Goal: Task Accomplishment & Management: Use online tool/utility

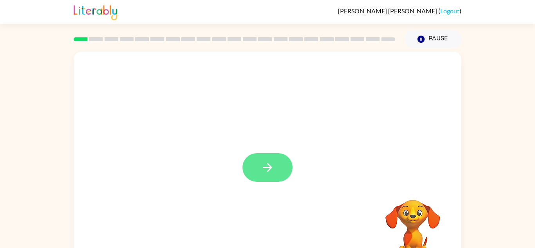
click at [263, 175] on button "button" at bounding box center [268, 167] width 50 height 29
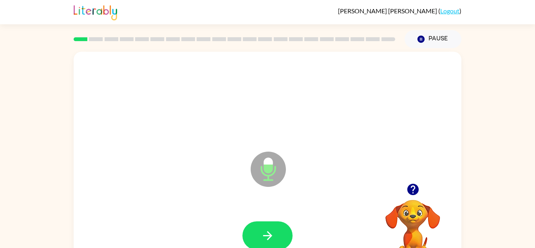
click at [402, 208] on video "Your browser must support playing .mp4 files to use Literably. Please try using…" at bounding box center [413, 227] width 78 height 78
click at [409, 191] on icon "button" at bounding box center [412, 189] width 11 height 11
click at [272, 234] on icon "button" at bounding box center [268, 236] width 14 height 14
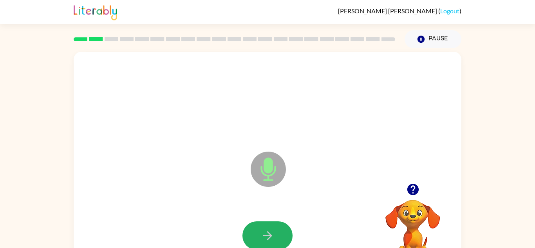
click at [272, 234] on icon "button" at bounding box center [268, 236] width 14 height 14
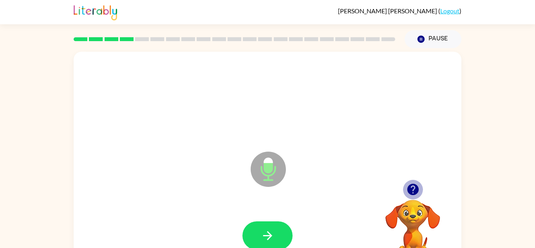
click at [413, 190] on icon "button" at bounding box center [413, 190] width 14 height 14
click at [410, 189] on icon "button" at bounding box center [412, 189] width 11 height 11
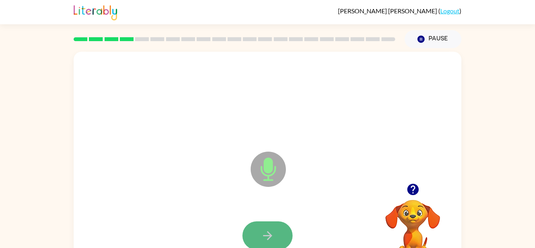
click at [279, 228] on button "button" at bounding box center [268, 235] width 50 height 29
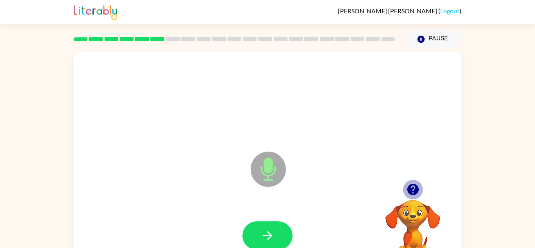
click at [413, 190] on icon "button" at bounding box center [413, 190] width 14 height 14
click at [263, 241] on icon "button" at bounding box center [268, 236] width 14 height 14
click at [263, 242] on icon "button" at bounding box center [268, 236] width 14 height 14
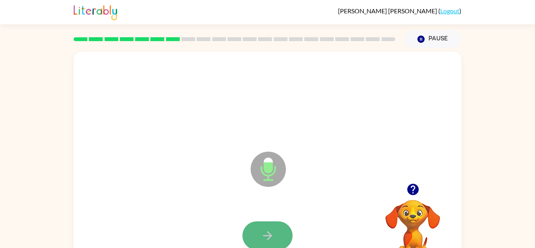
click at [263, 242] on icon "button" at bounding box center [268, 236] width 14 height 14
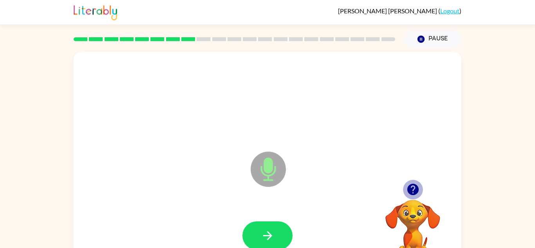
click at [417, 187] on icon "button" at bounding box center [412, 189] width 11 height 11
click at [378, 184] on div at bounding box center [413, 189] width 78 height 20
click at [282, 226] on button "button" at bounding box center [268, 235] width 50 height 29
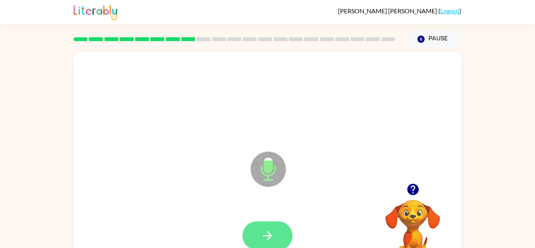
click at [281, 227] on button "button" at bounding box center [268, 235] width 50 height 29
click at [272, 232] on icon "button" at bounding box center [268, 236] width 14 height 14
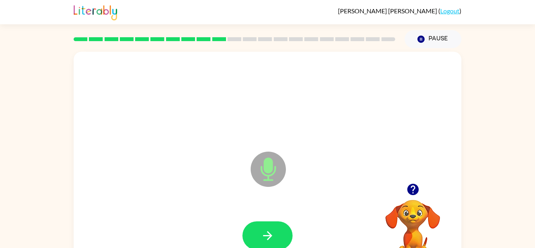
click at [272, 232] on icon "button" at bounding box center [268, 236] width 14 height 14
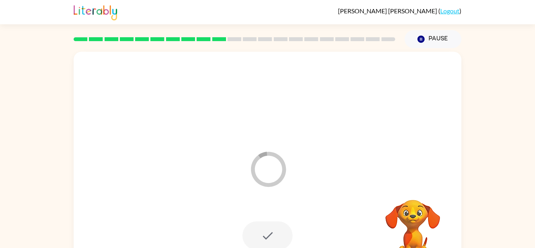
click at [281, 179] on icon at bounding box center [268, 169] width 35 height 35
click at [272, 236] on div at bounding box center [268, 235] width 50 height 29
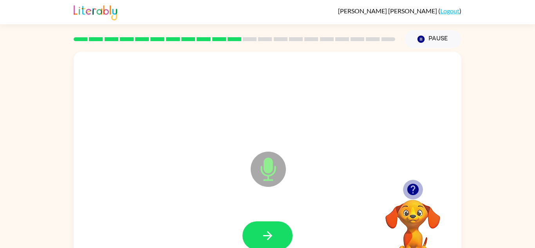
click at [410, 188] on icon "button" at bounding box center [412, 189] width 11 height 11
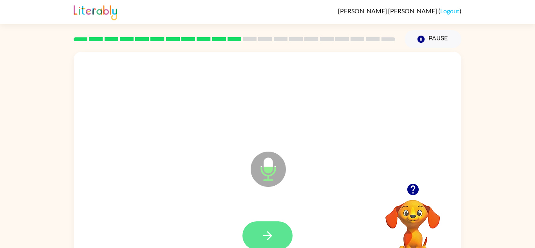
click at [266, 239] on icon "button" at bounding box center [268, 236] width 14 height 14
click at [272, 230] on icon "button" at bounding box center [268, 236] width 14 height 14
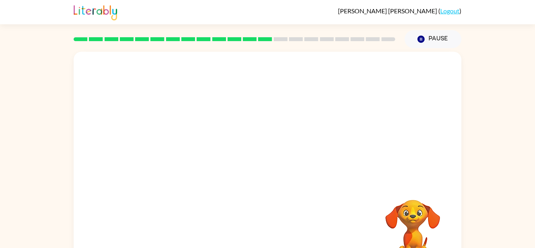
click at [272, 230] on div "Your browser must support playing .mp4 files to use Literably. Please try using…" at bounding box center [268, 164] width 388 height 224
click at [389, 222] on video "Your browser must support playing .mp4 files to use Literably. Please try using…" at bounding box center [413, 227] width 78 height 78
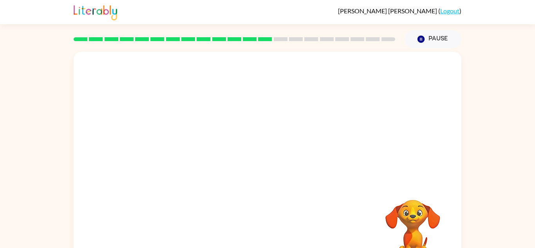
click at [240, 161] on div at bounding box center [268, 118] width 388 height 132
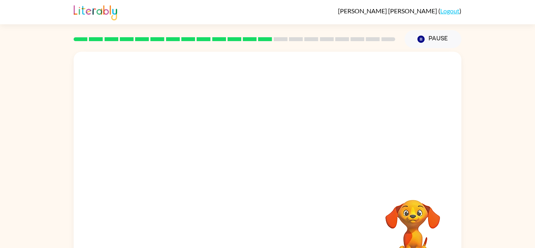
click at [240, 161] on div at bounding box center [268, 118] width 388 height 132
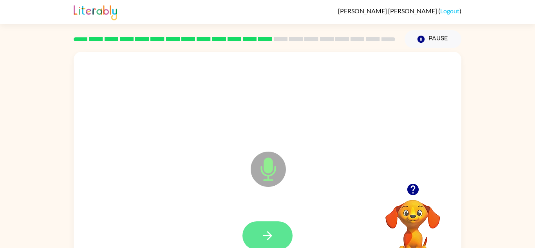
click at [272, 224] on button "button" at bounding box center [268, 235] width 50 height 29
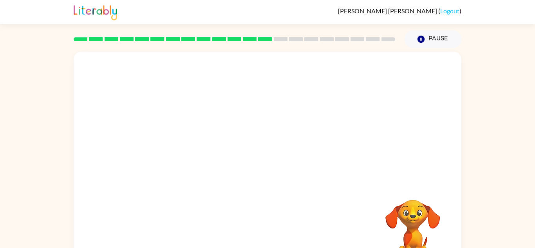
click at [256, 242] on div at bounding box center [268, 236] width 372 height 64
click at [263, 232] on div at bounding box center [268, 236] width 372 height 64
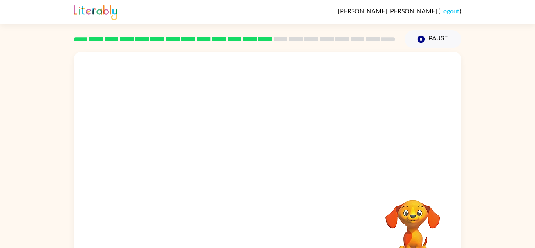
click at [263, 232] on div at bounding box center [268, 236] width 372 height 64
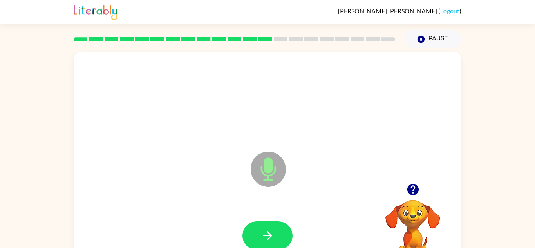
click at [263, 232] on icon "button" at bounding box center [268, 236] width 14 height 14
click at [272, 229] on icon "button" at bounding box center [268, 236] width 14 height 14
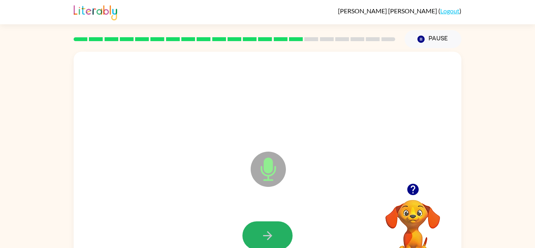
click at [272, 229] on icon "button" at bounding box center [268, 236] width 14 height 14
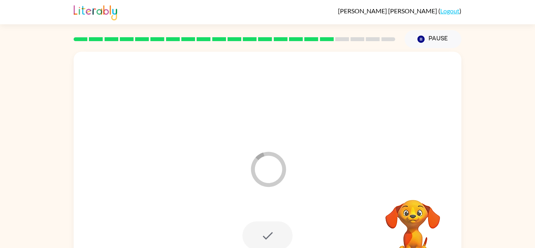
click at [277, 226] on div at bounding box center [268, 235] width 50 height 29
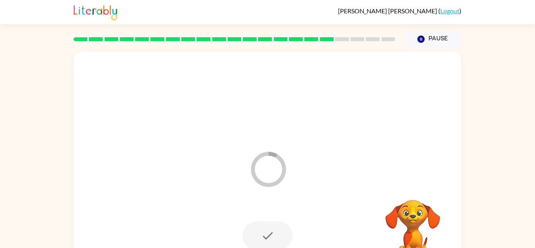
click at [277, 226] on div at bounding box center [268, 235] width 50 height 29
click at [231, 162] on div at bounding box center [249, 150] width 335 height 28
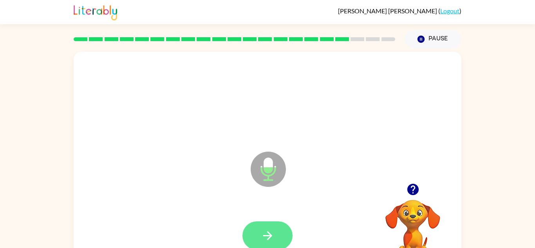
click at [258, 230] on button "button" at bounding box center [268, 235] width 50 height 29
click at [276, 230] on button "button" at bounding box center [268, 235] width 50 height 29
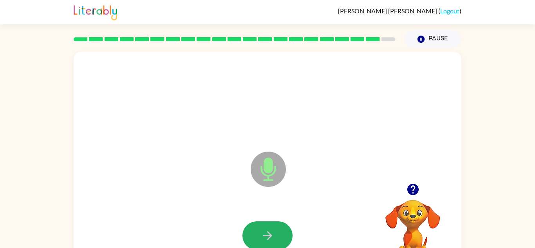
click at [276, 230] on button "button" at bounding box center [268, 235] width 50 height 29
